Goal: Information Seeking & Learning: Check status

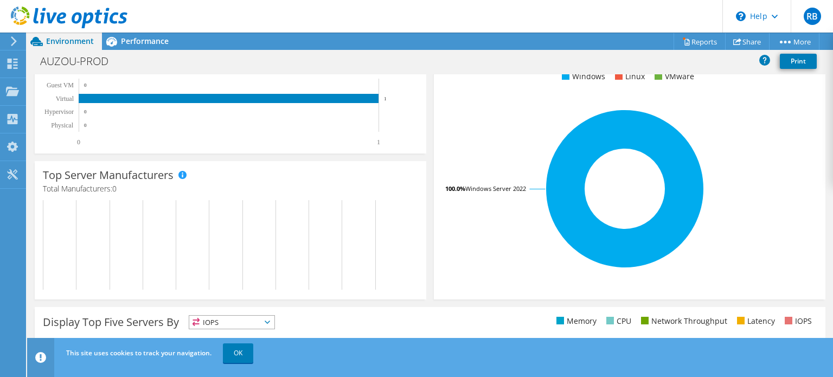
scroll to position [93, 0]
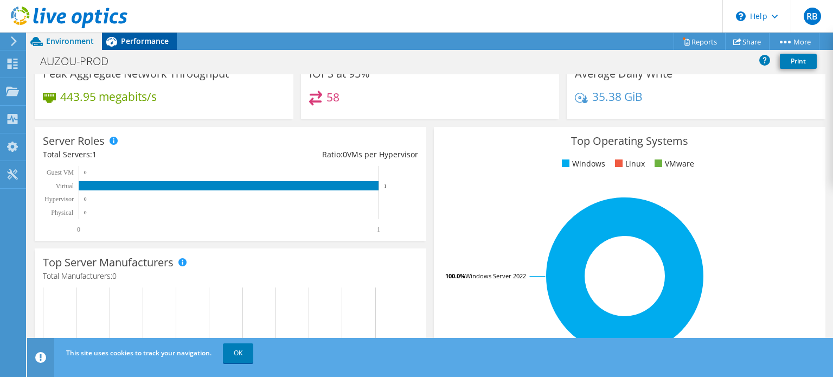
click at [156, 47] on div "Performance" at bounding box center [139, 41] width 75 height 17
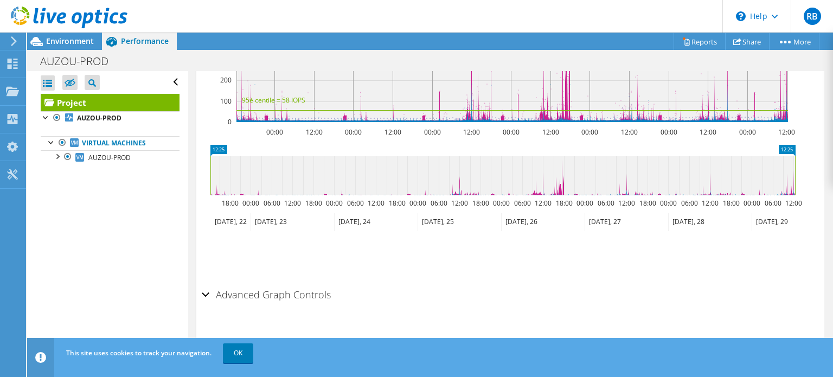
scroll to position [0, 0]
click at [91, 156] on span "AUZOU-PROD" at bounding box center [109, 157] width 42 height 9
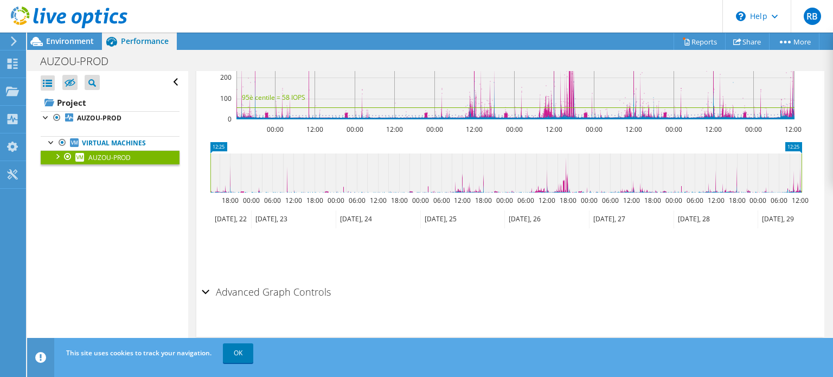
scroll to position [373, 0]
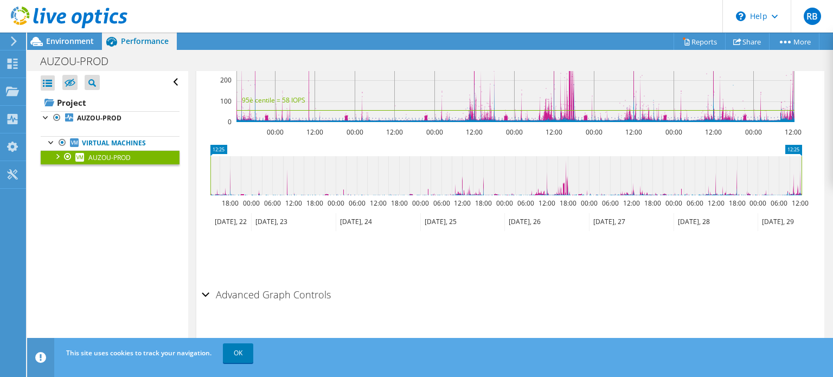
click at [202, 291] on div "Advanced Graph Controls" at bounding box center [510, 295] width 617 height 23
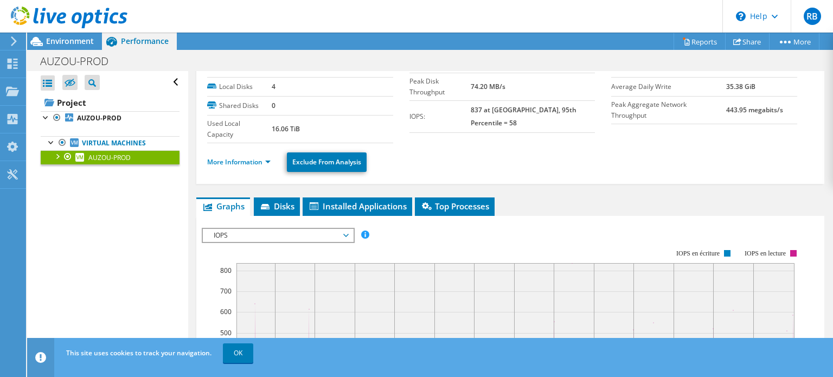
scroll to position [57, 0]
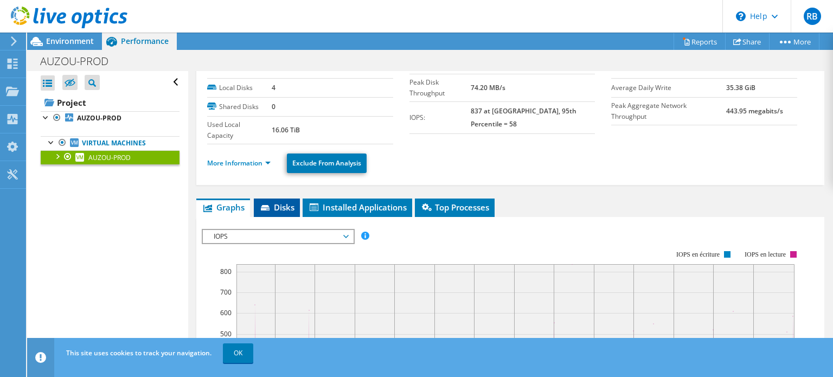
click at [278, 209] on span "Disks" at bounding box center [276, 207] width 35 height 11
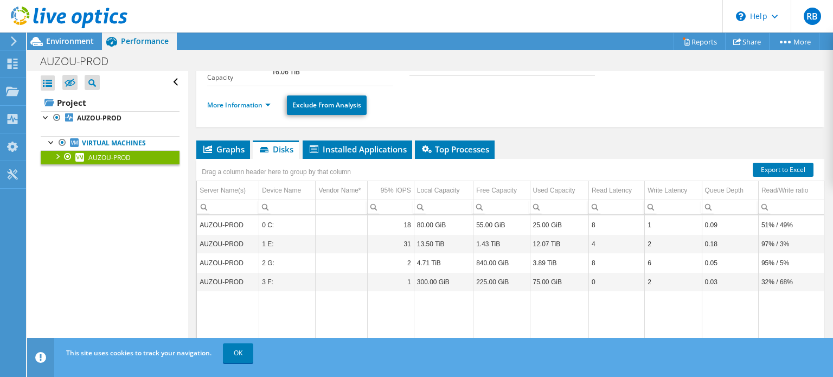
scroll to position [116, 0]
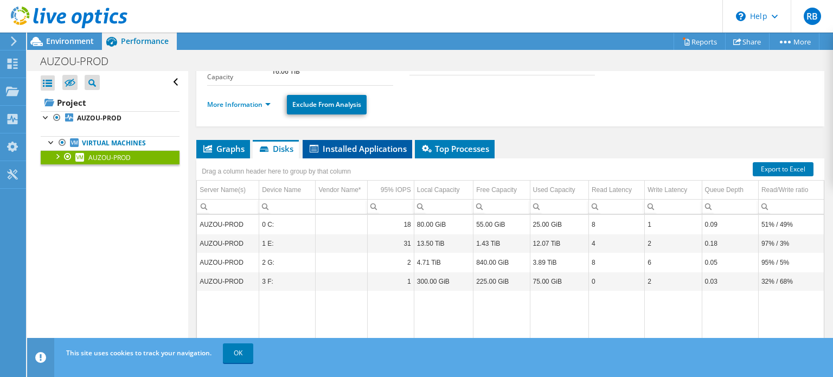
click at [337, 152] on li "Installed Applications" at bounding box center [358, 149] width 110 height 18
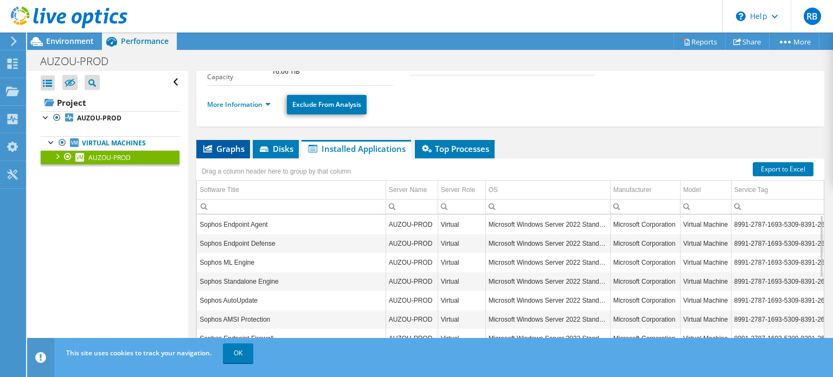
click at [237, 149] on span "Graphs" at bounding box center [223, 148] width 43 height 11
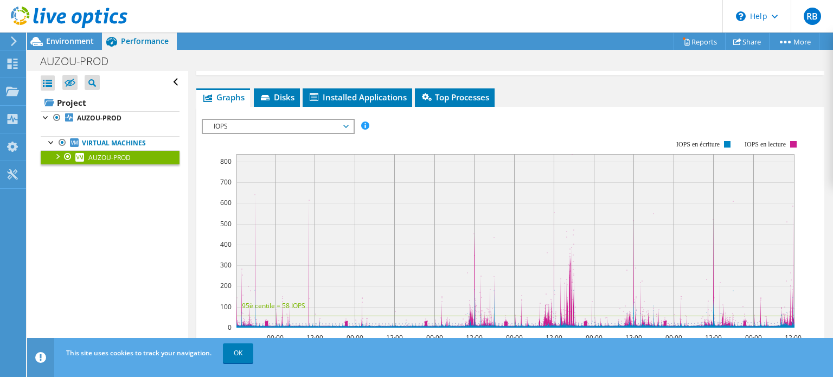
scroll to position [167, 0]
click at [42, 114] on div at bounding box center [46, 116] width 11 height 11
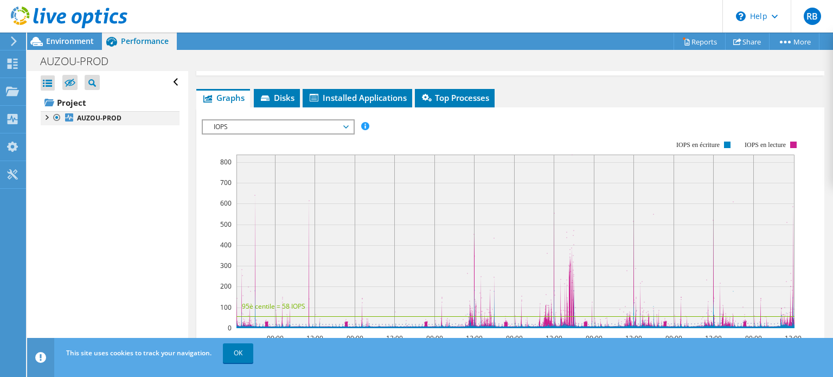
click at [42, 114] on div at bounding box center [46, 116] width 11 height 11
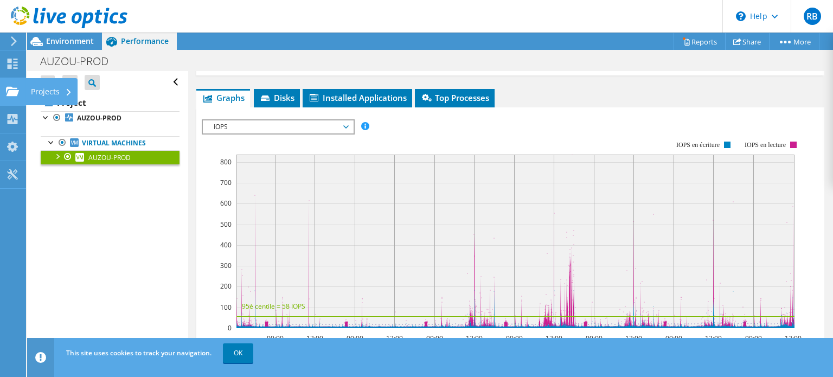
click at [15, 88] on use at bounding box center [12, 90] width 13 height 9
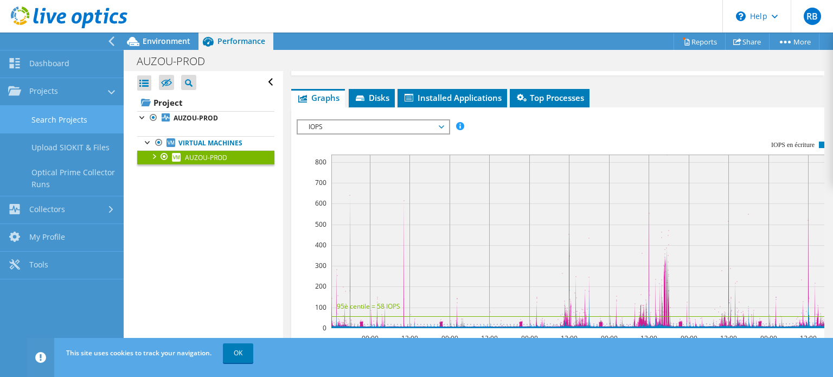
click at [79, 122] on link "Search Projects" at bounding box center [62, 120] width 124 height 28
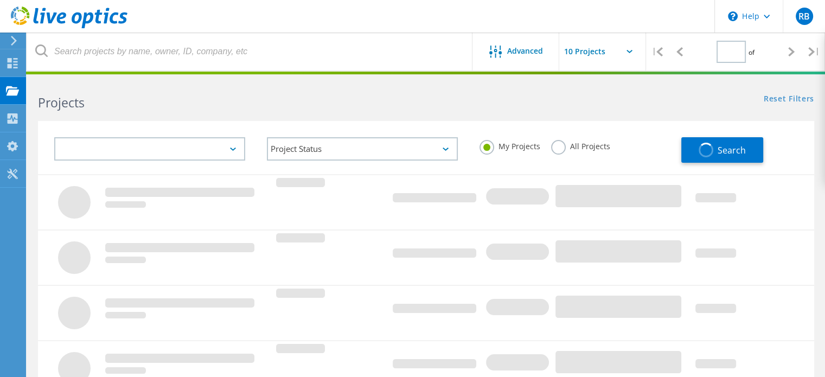
type input "1"
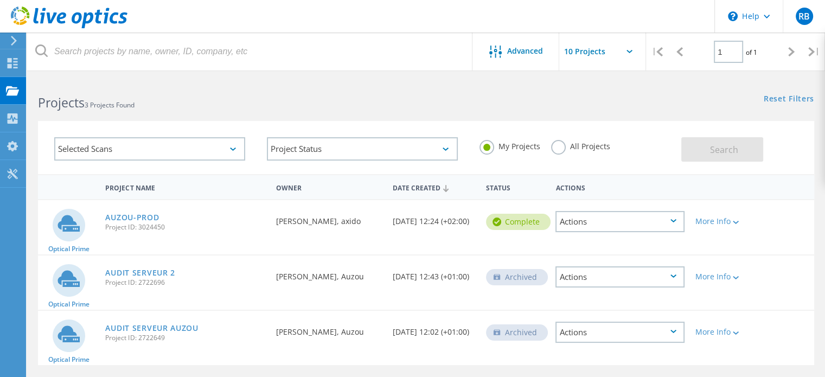
click at [693, 222] on div "More Info" at bounding box center [721, 218] width 62 height 36
click at [709, 221] on div "More Info" at bounding box center [720, 222] width 51 height 8
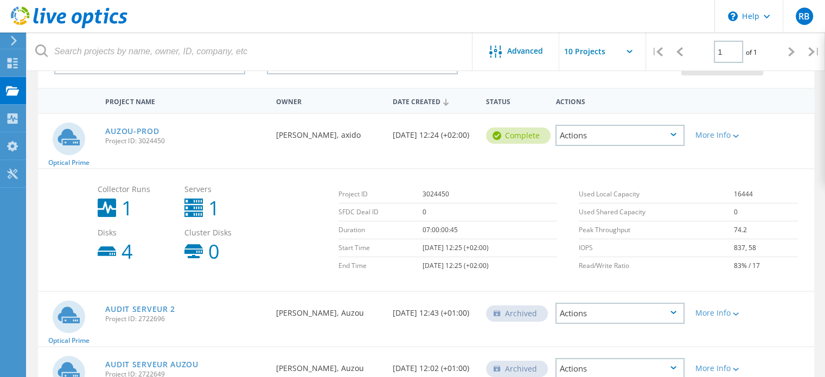
scroll to position [88, 0]
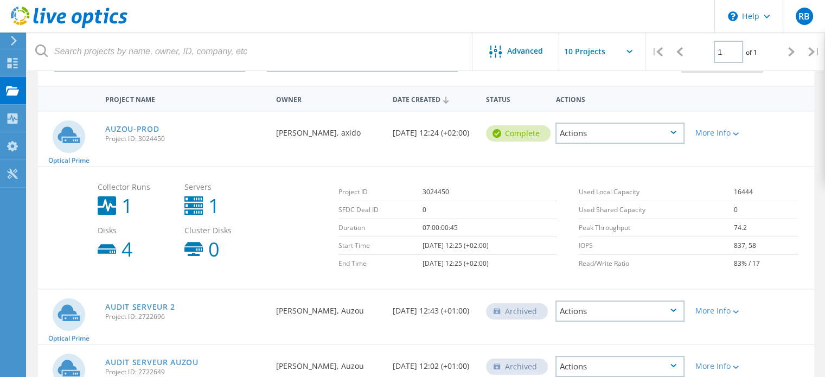
click at [510, 97] on div "Status" at bounding box center [516, 98] width 70 height 20
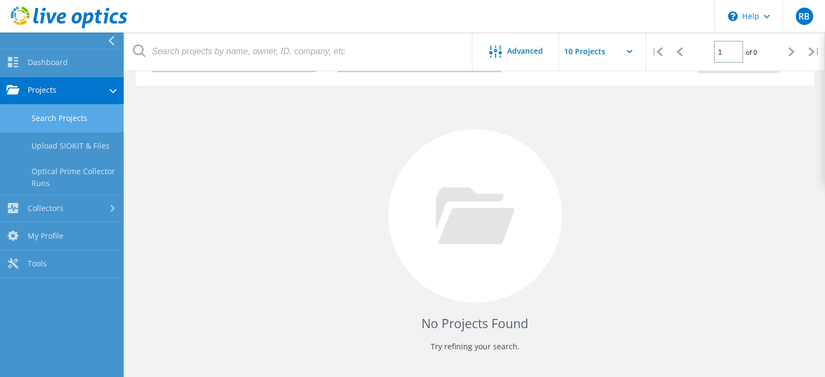
click at [56, 116] on link "Search Projects" at bounding box center [62, 119] width 124 height 28
click at [49, 49] on link "Dashboard" at bounding box center [62, 63] width 124 height 28
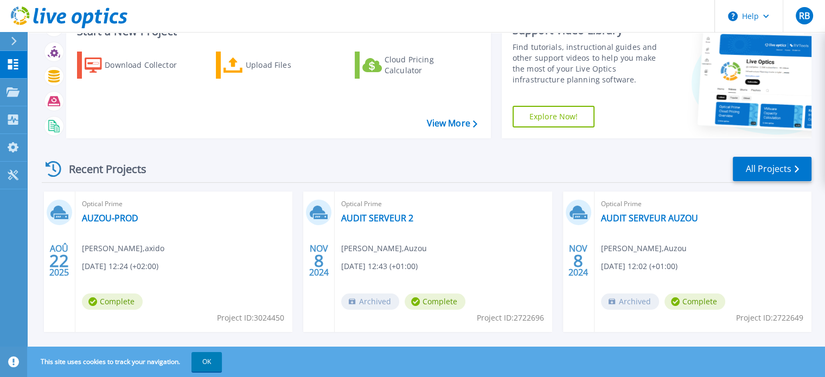
scroll to position [43, 0]
